Goal: Information Seeking & Learning: Learn about a topic

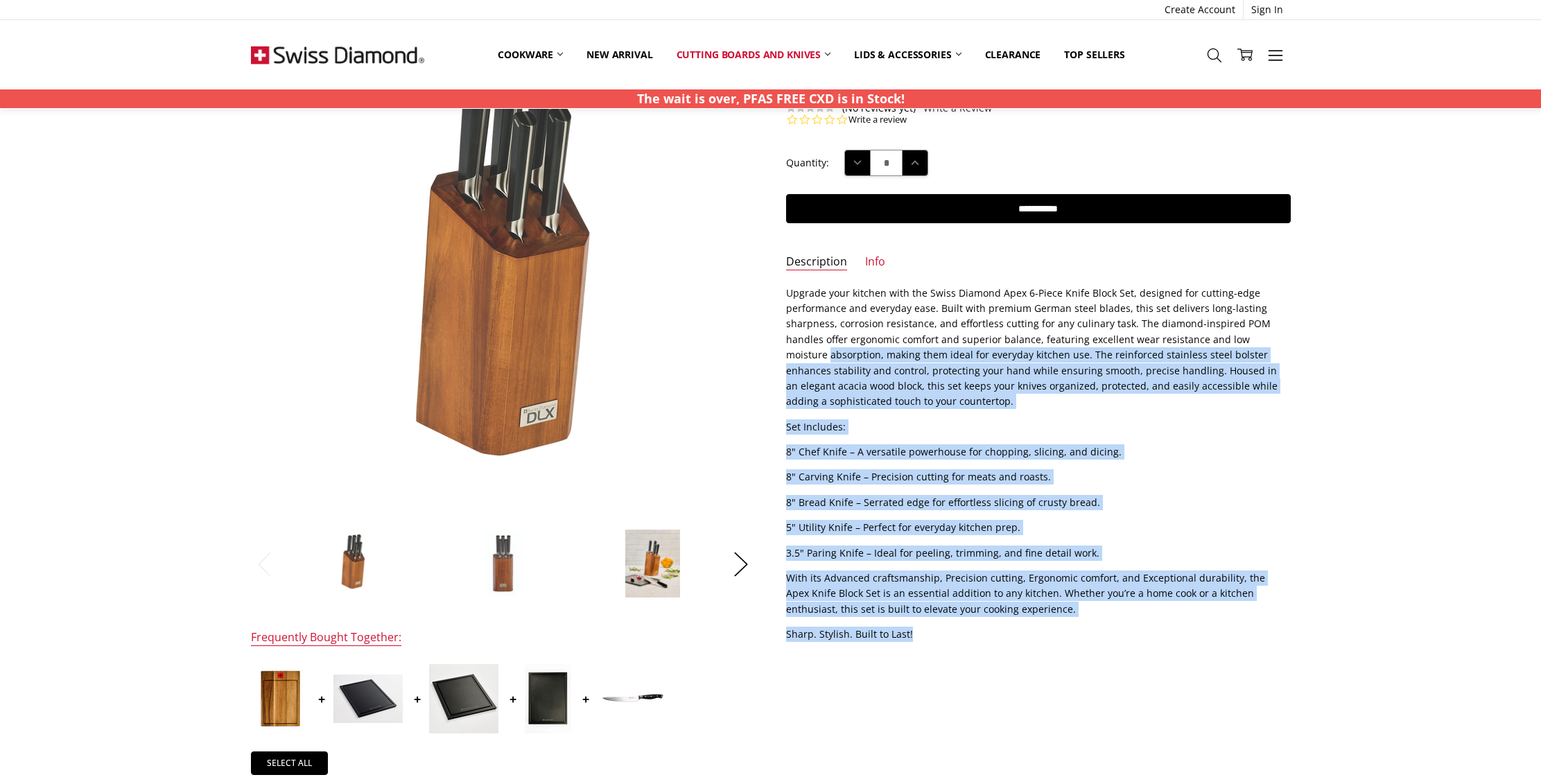
scroll to position [69, 0]
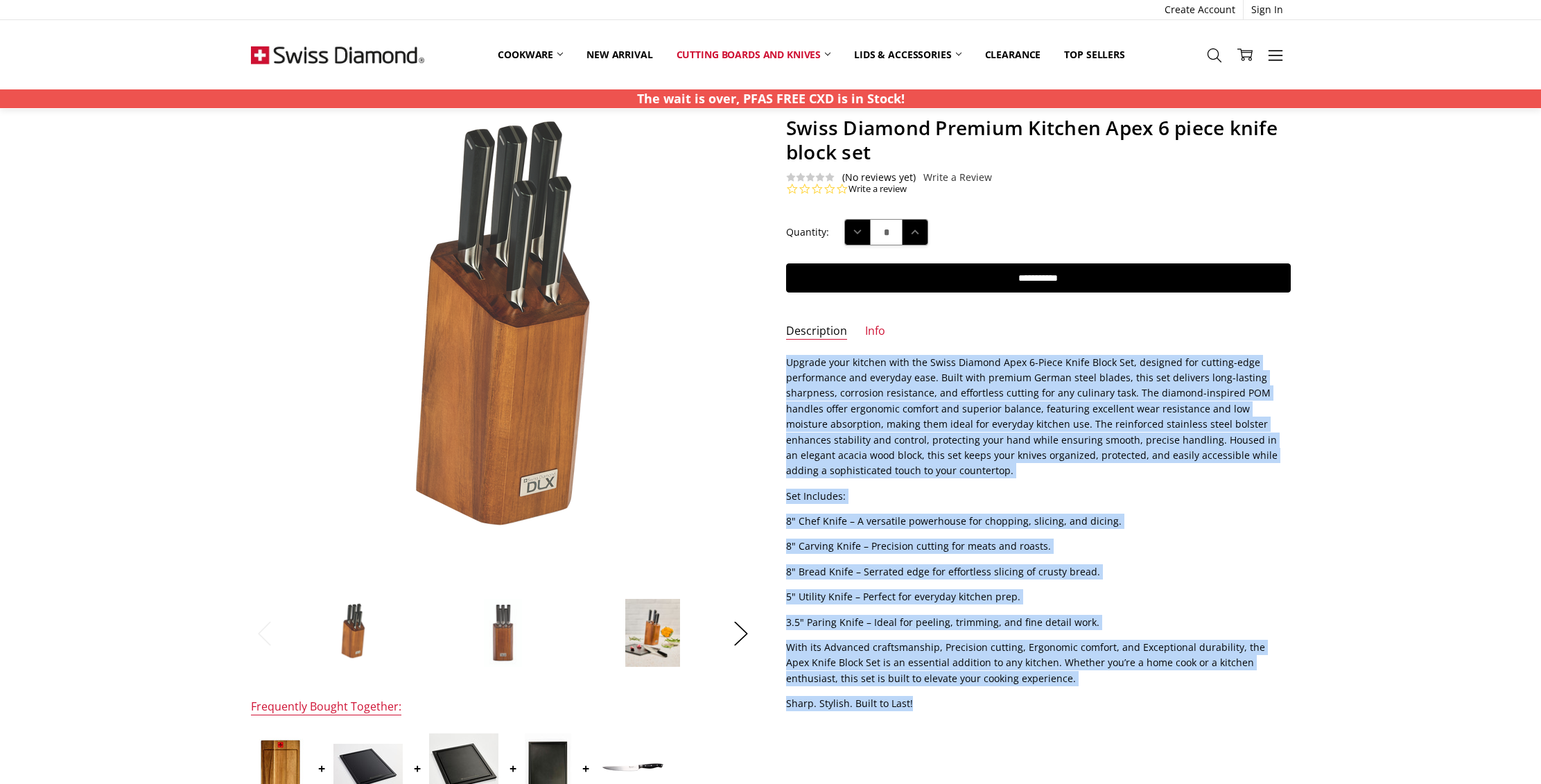
drag, startPoint x: 923, startPoint y: 420, endPoint x: 783, endPoint y: 356, distance: 153.9
click at [783, 356] on section "Description Upgrade your kitchen with the Swiss Diamond Apex 6-Piece Knife Bloc…" at bounding box center [1038, 538] width 535 height 367
drag, startPoint x: 783, startPoint y: 356, endPoint x: 828, endPoint y: 371, distance: 47.4
copy div "Loremip dolo sitamet cons adi Elits Doeiusm Temp 5-Incid Utlab Etdol Mag, aliqu…"
click at [876, 331] on link "Info" at bounding box center [875, 331] width 20 height 16
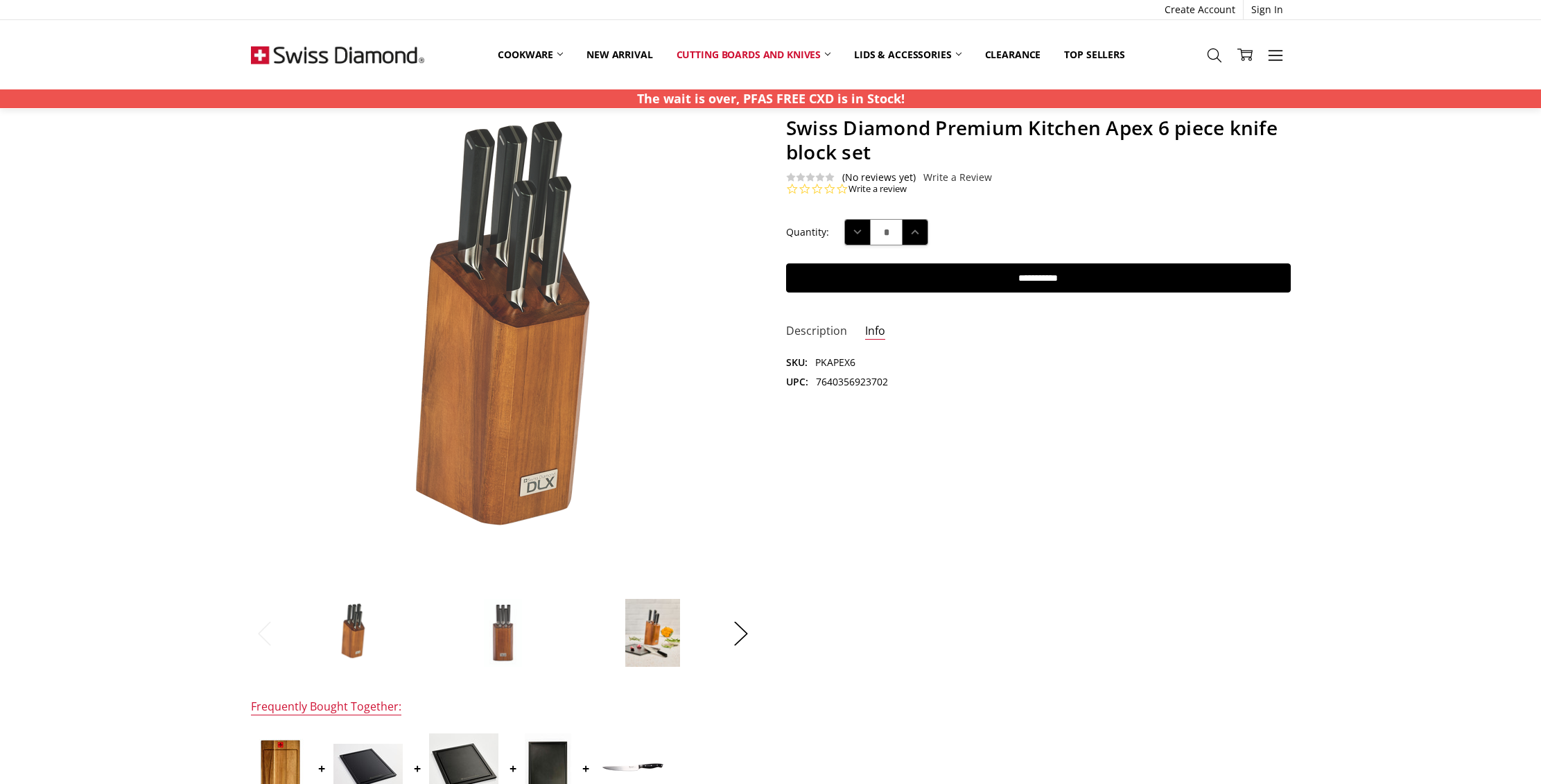
click at [803, 329] on link "Description" at bounding box center [816, 331] width 61 height 16
